Goal: Task Accomplishment & Management: Manage account settings

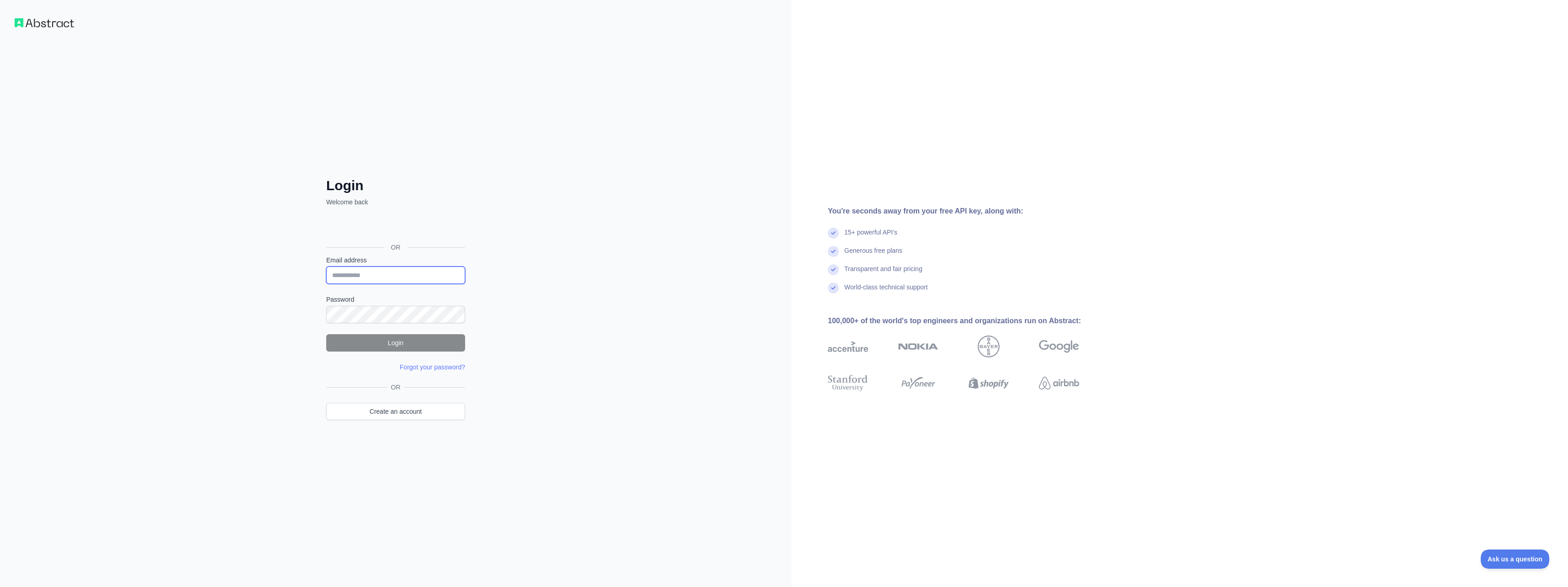
type input "**********"
click at [401, 345] on button "Login" at bounding box center [396, 343] width 139 height 18
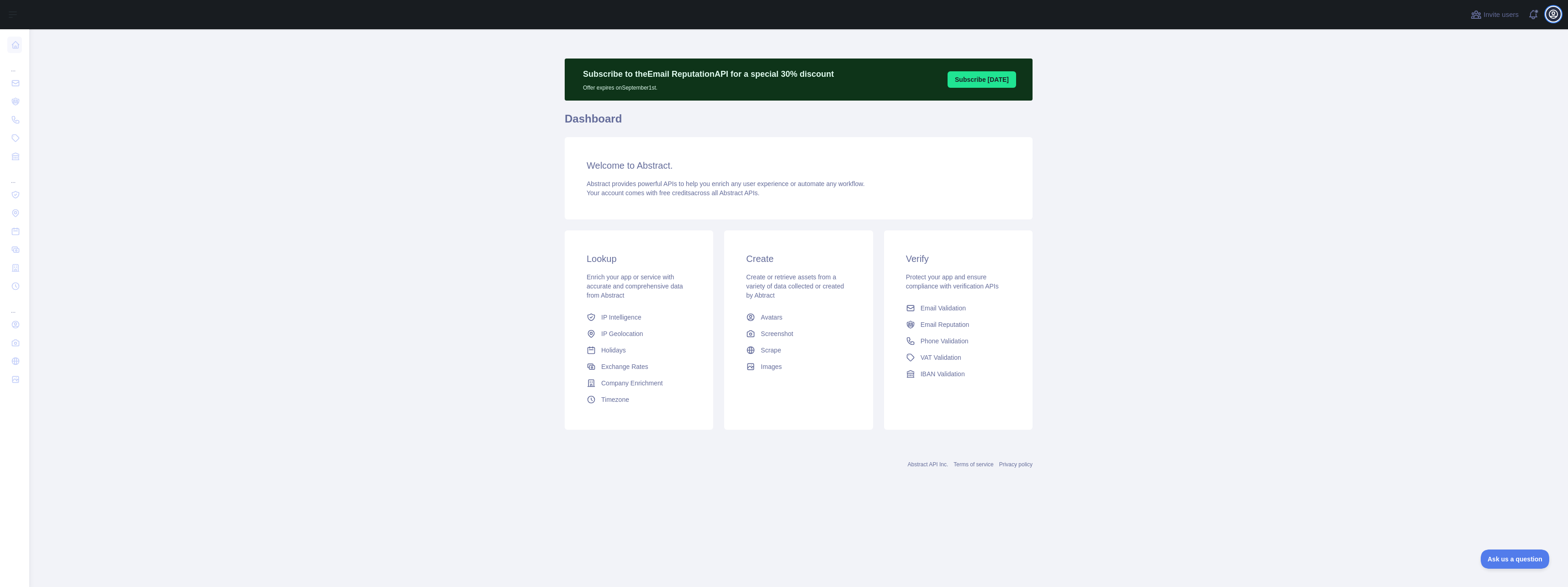
click at [1549, 12] on icon "button" at bounding box center [1553, 14] width 11 height 11
click at [1499, 97] on button "Billing" at bounding box center [1510, 99] width 102 height 16
